Goal: Task Accomplishment & Management: Manage account settings

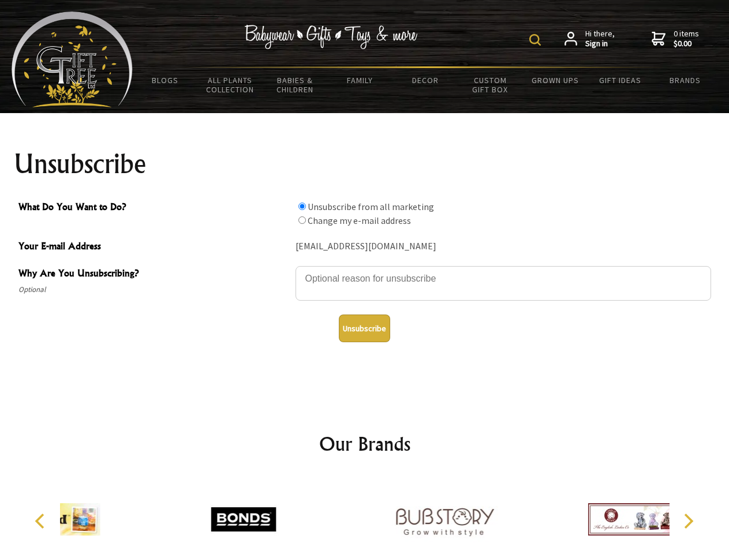
click at [537, 40] on img at bounding box center [536, 40] width 12 height 12
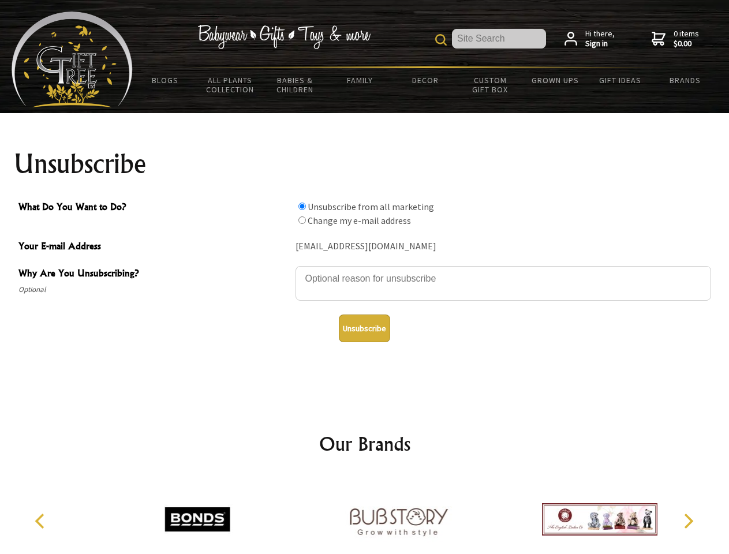
click at [365, 270] on textarea "Why Are You Unsubscribing?" at bounding box center [504, 283] width 416 height 35
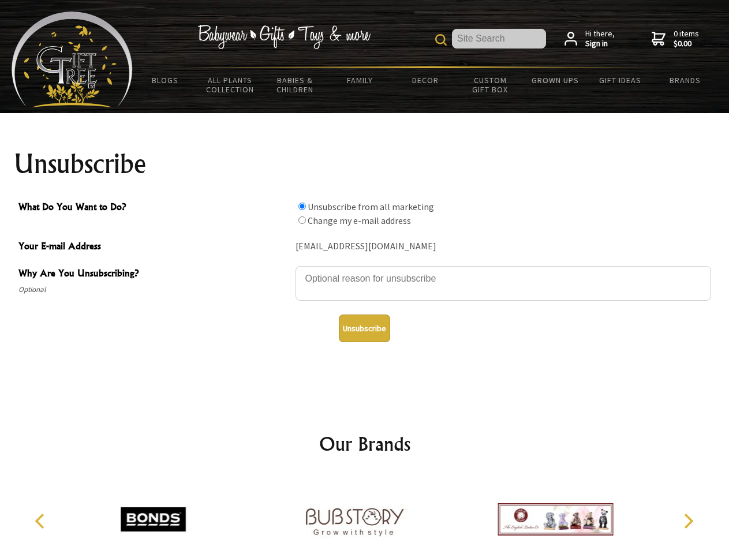
click at [302, 206] on input "What Do You Want to Do?" at bounding box center [303, 207] width 8 height 8
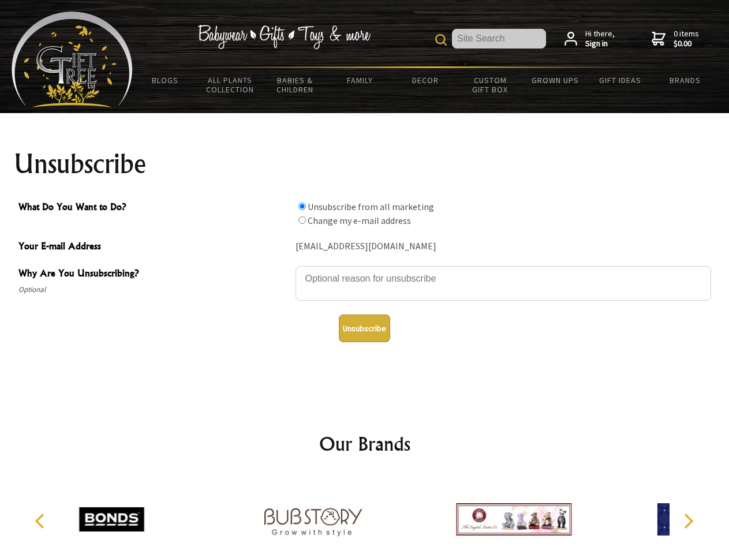
click at [302, 220] on input "What Do You Want to Do?" at bounding box center [303, 221] width 8 height 8
radio input "true"
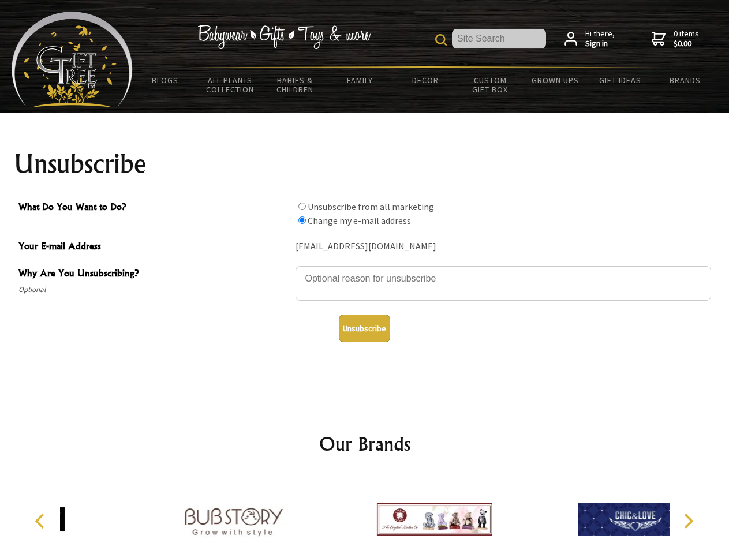
click at [364, 329] on button "Unsubscribe" at bounding box center [364, 329] width 51 height 28
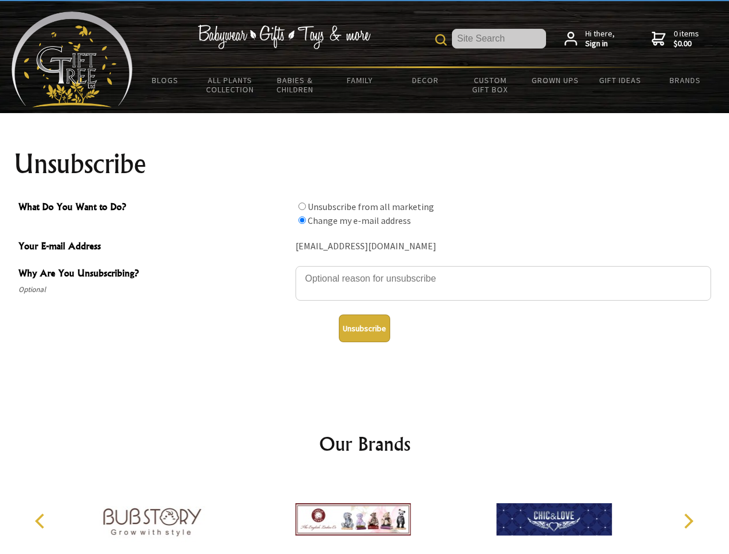
click at [365, 515] on img at bounding box center [352, 519] width 115 height 87
click at [42, 521] on icon "Previous" at bounding box center [40, 521] width 15 height 15
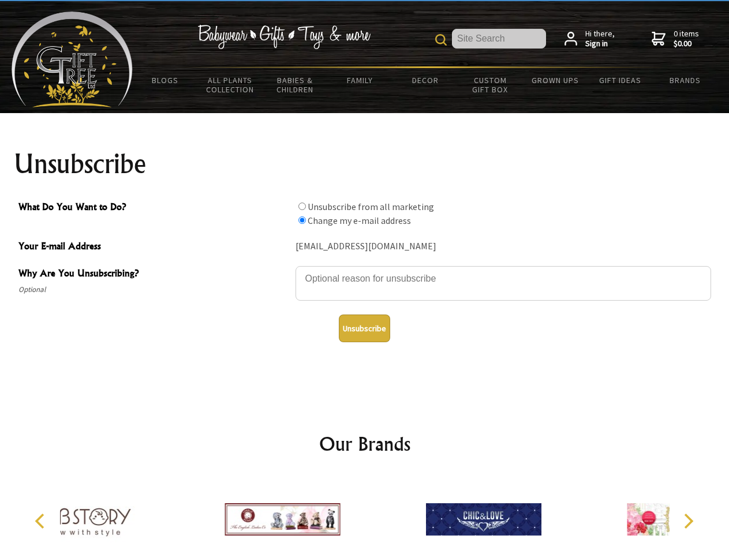
click at [688, 521] on icon "Next" at bounding box center [687, 521] width 15 height 15
